Goal: Transaction & Acquisition: Purchase product/service

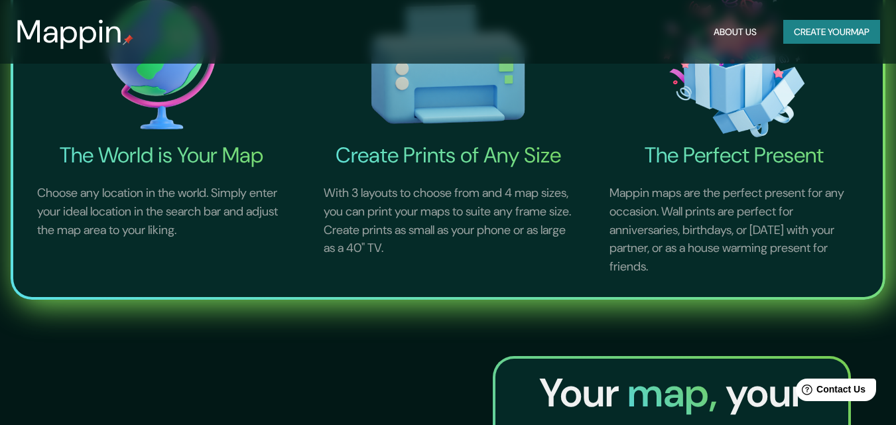
scroll to position [265, 0]
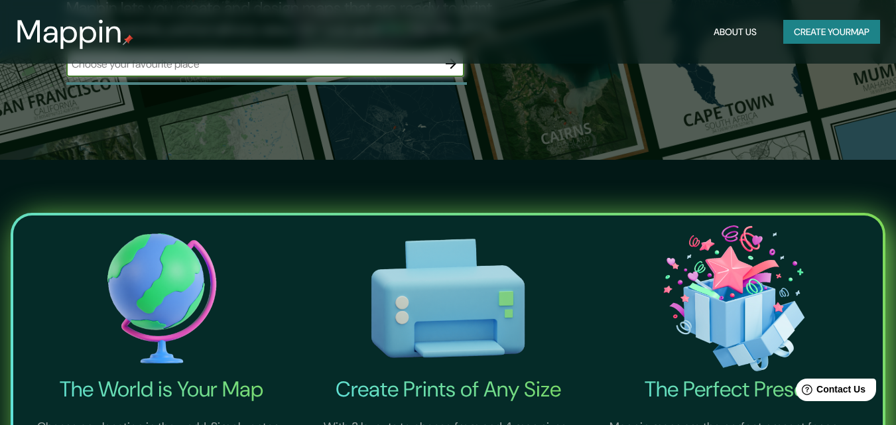
click at [240, 72] on input "text" at bounding box center [252, 63] width 372 height 15
paste input "[GEOGRAPHIC_DATA]"
type input "[GEOGRAPHIC_DATA]"
click at [451, 72] on icon "button" at bounding box center [451, 64] width 16 height 16
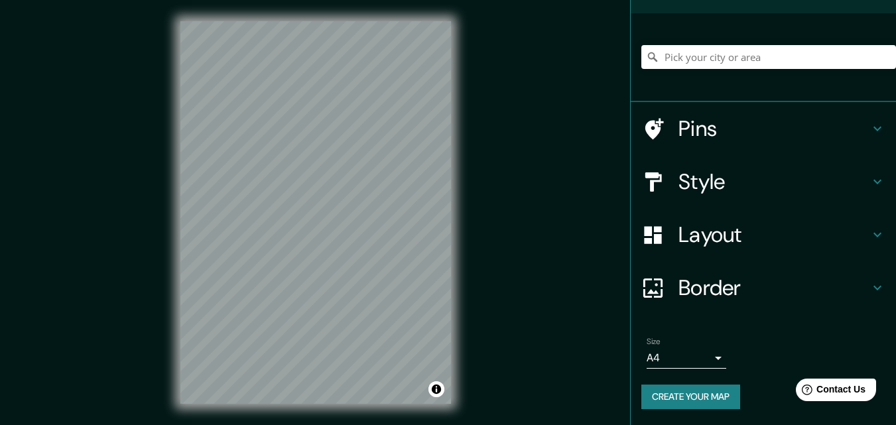
scroll to position [133, 0]
click at [873, 174] on icon at bounding box center [878, 182] width 16 height 16
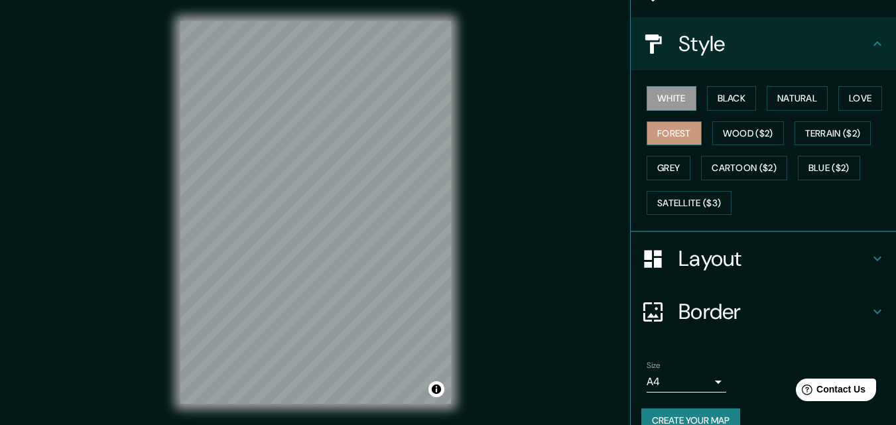
click at [702, 146] on button "Forest" at bounding box center [674, 133] width 55 height 25
click at [795, 111] on button "Natural" at bounding box center [797, 98] width 61 height 25
click at [702, 146] on button "Forest" at bounding box center [674, 133] width 55 height 25
click at [839, 111] on button "Love" at bounding box center [861, 98] width 44 height 25
click at [656, 111] on button "White" at bounding box center [672, 98] width 50 height 25
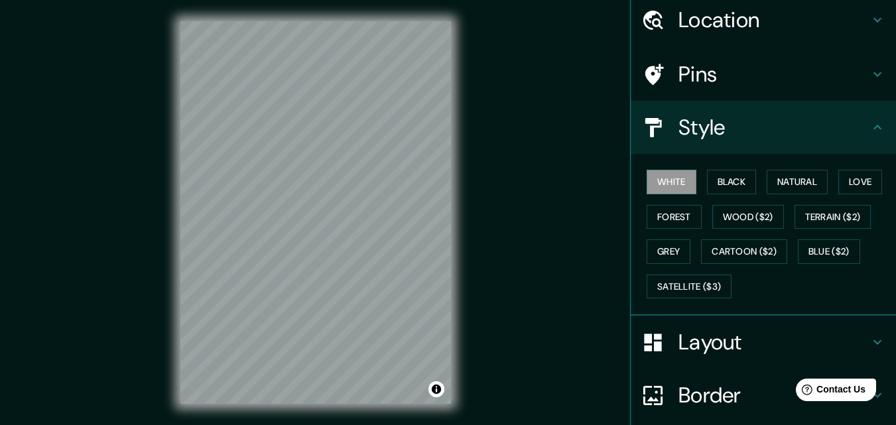
scroll to position [0, 0]
